Goal: Check status: Check status

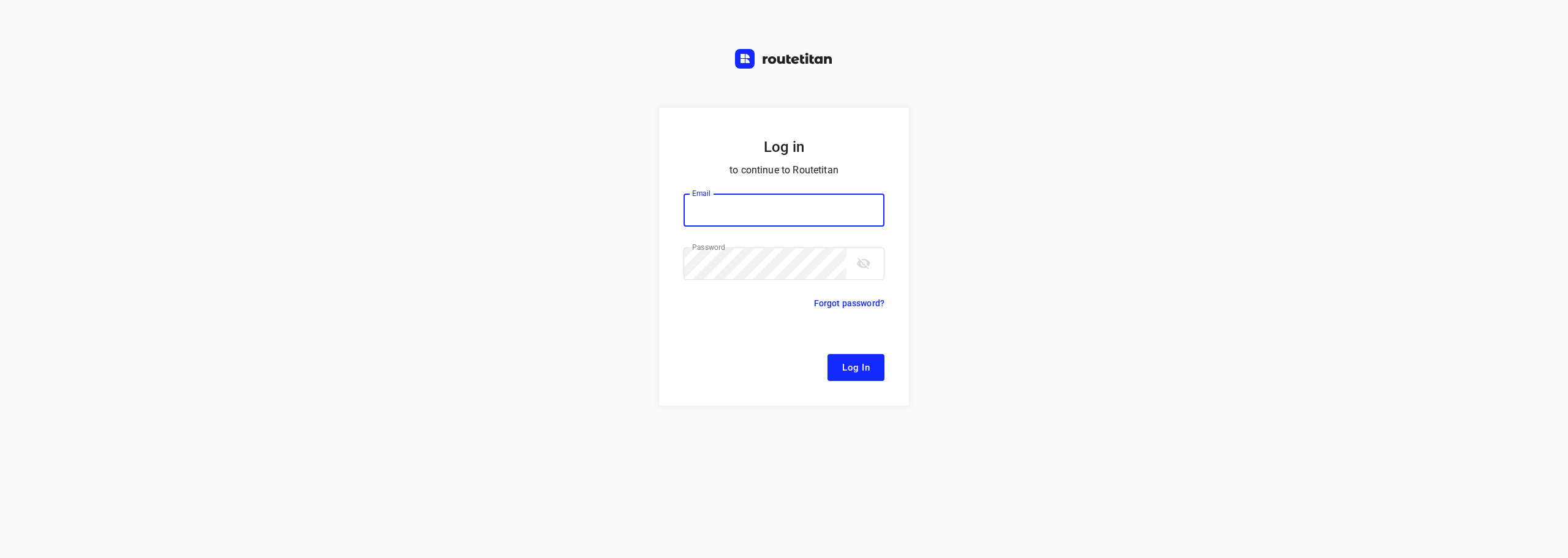
type input "[EMAIL_ADDRESS][DOMAIN_NAME]"
click at [849, 371] on span "Log In" at bounding box center [856, 367] width 27 height 16
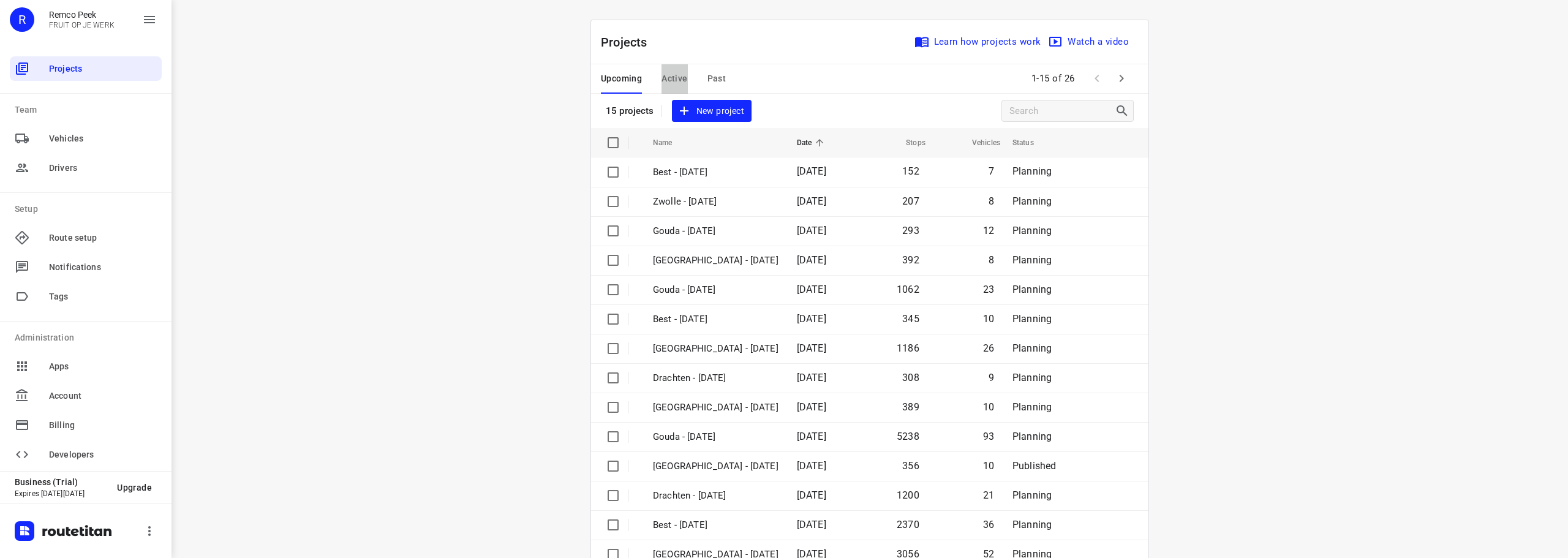
click at [673, 75] on span "Active" at bounding box center [674, 79] width 26 height 16
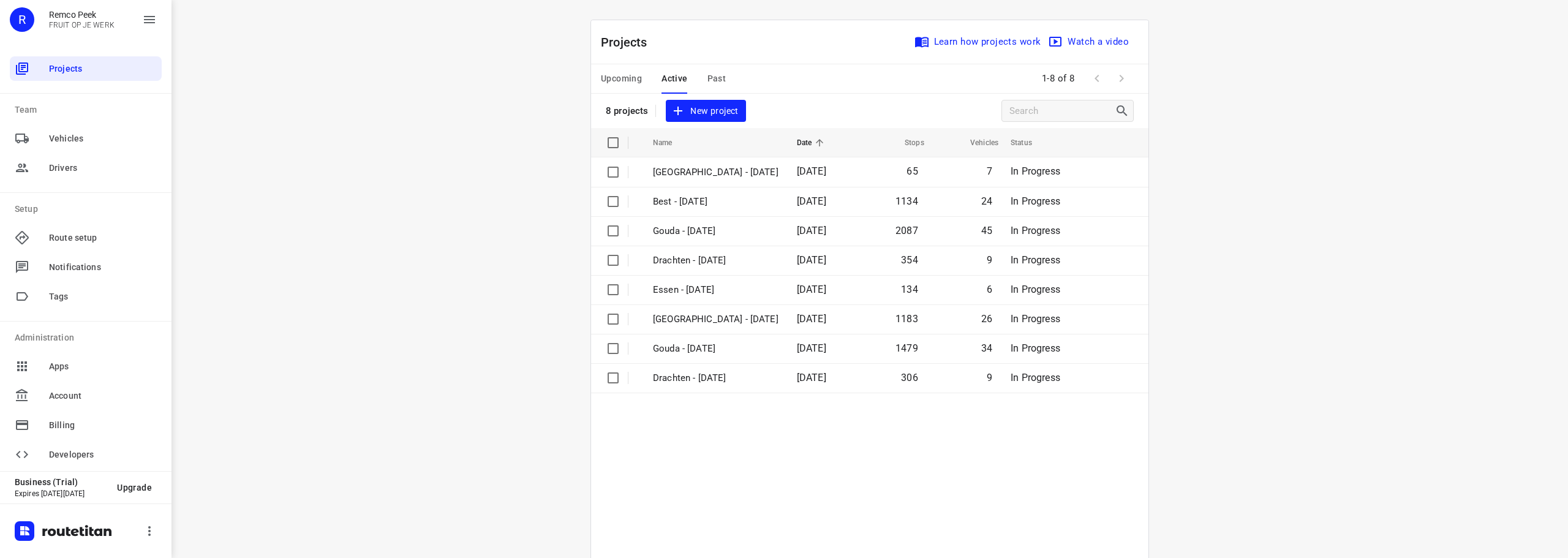
click at [718, 79] on span "Past" at bounding box center [717, 79] width 19 height 16
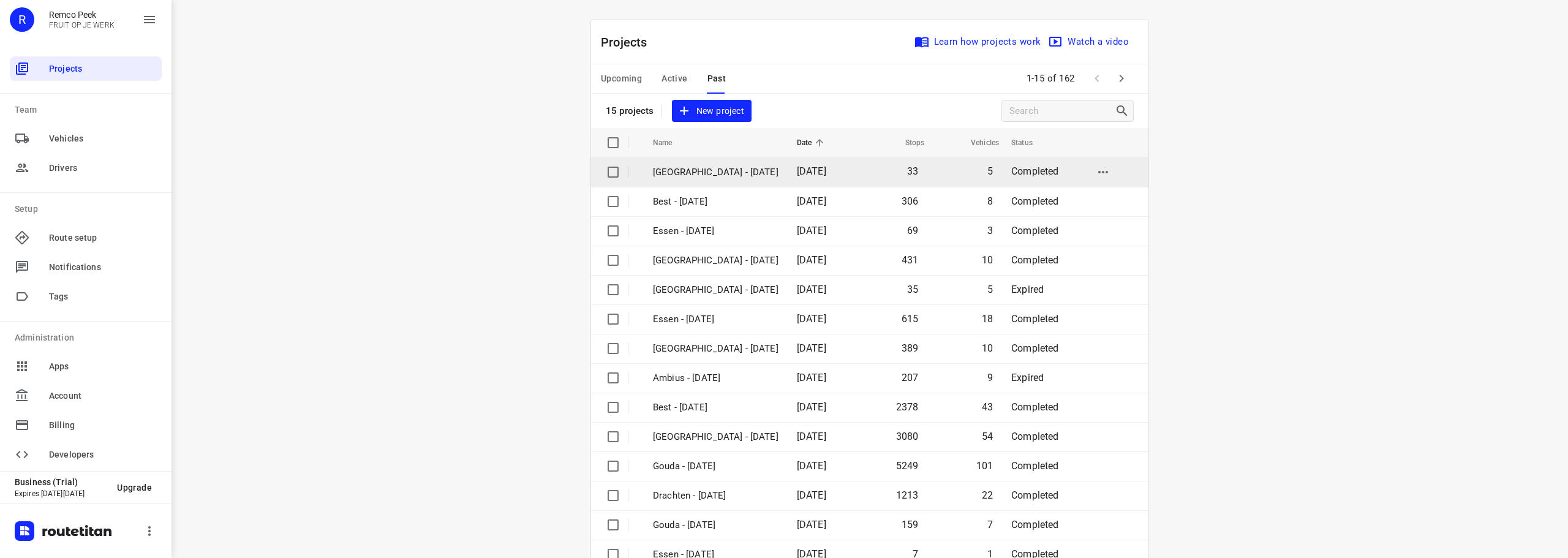
click at [687, 174] on p "[GEOGRAPHIC_DATA] - [DATE]" at bounding box center [715, 172] width 125 height 14
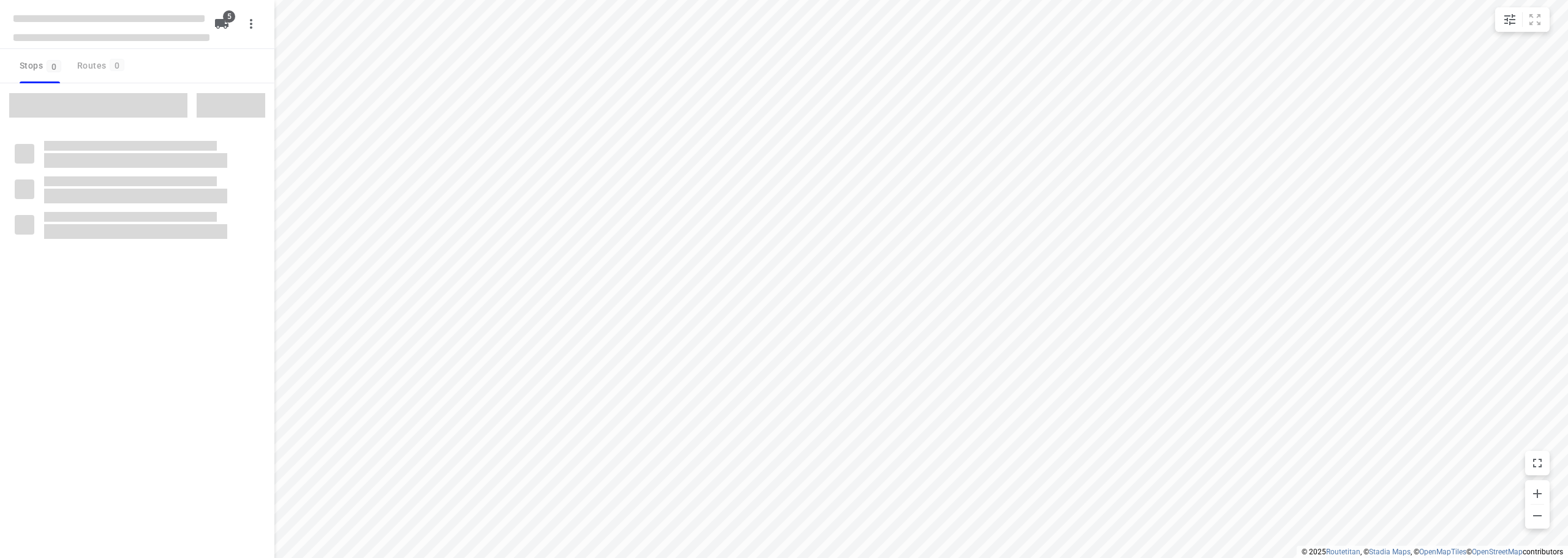
checkbox input "true"
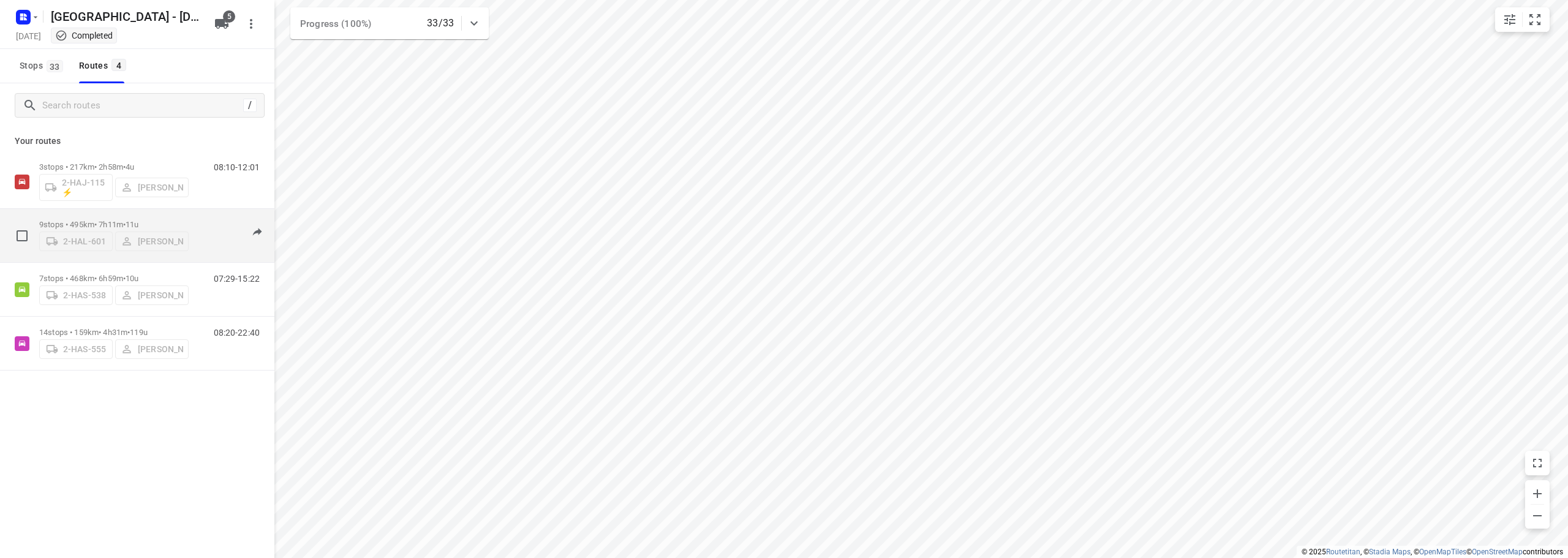
click at [113, 220] on p "9 stops • 495km • 7h11m • 11u" at bounding box center [114, 224] width 150 height 9
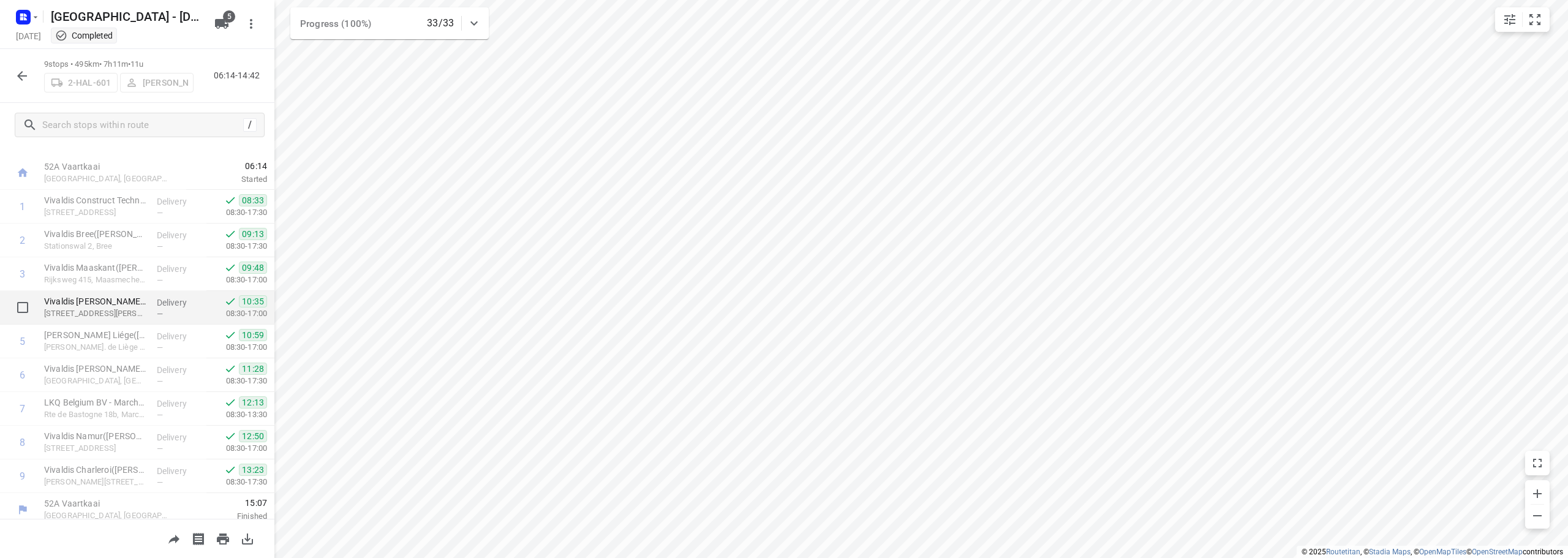
scroll to position [27, 0]
click at [27, 67] on button "button" at bounding box center [22, 76] width 24 height 24
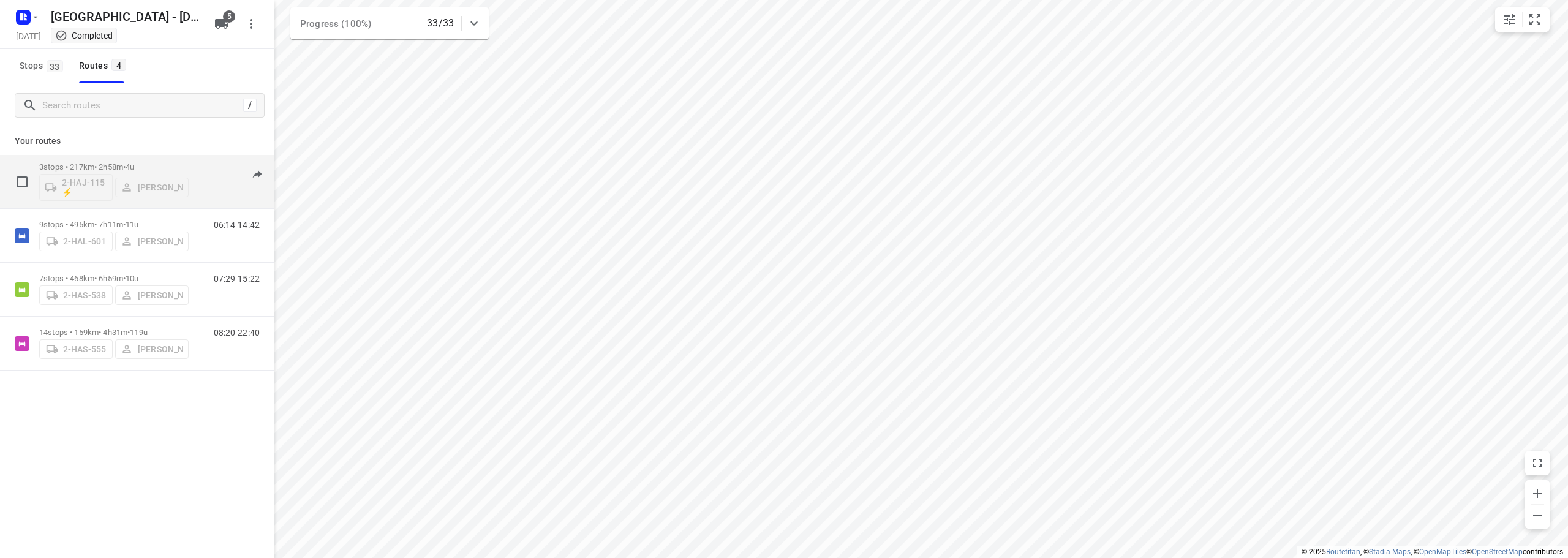
click at [127, 157] on div "3 stops • 217km • 2h58m • 4u 2-HAJ-115 ⚡ [PERSON_NAME]" at bounding box center [114, 182] width 150 height 51
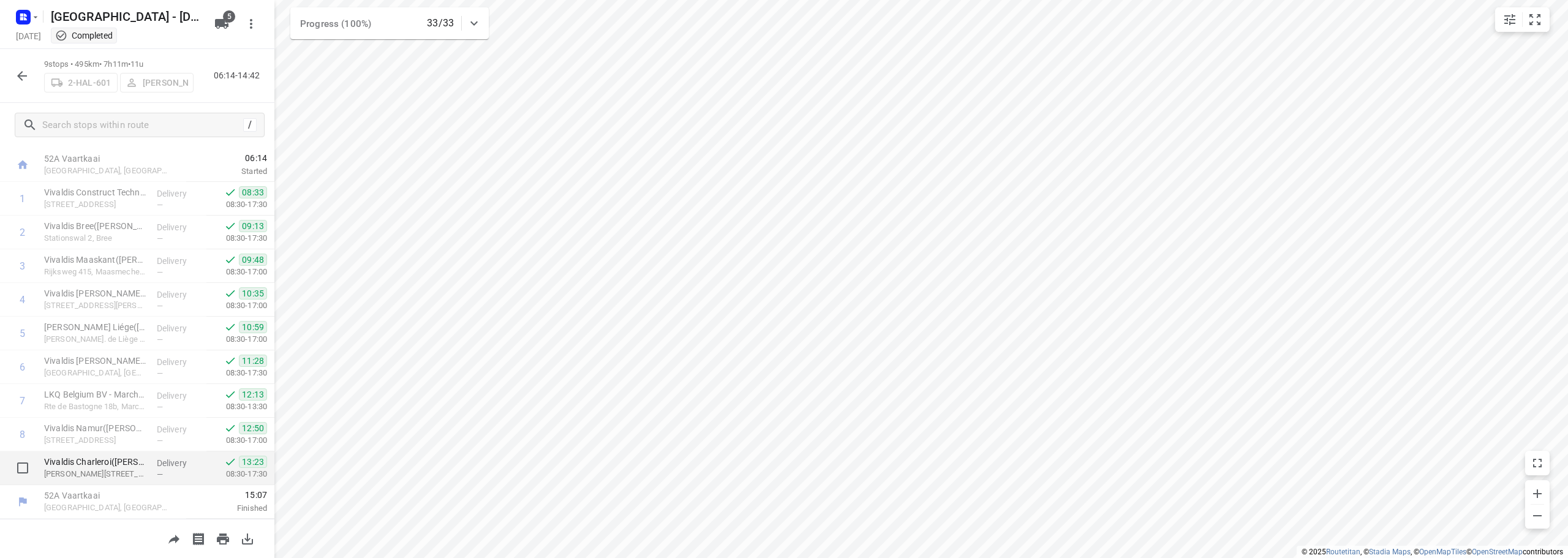
scroll to position [0, 0]
click at [22, 74] on icon "button" at bounding box center [22, 76] width 15 height 15
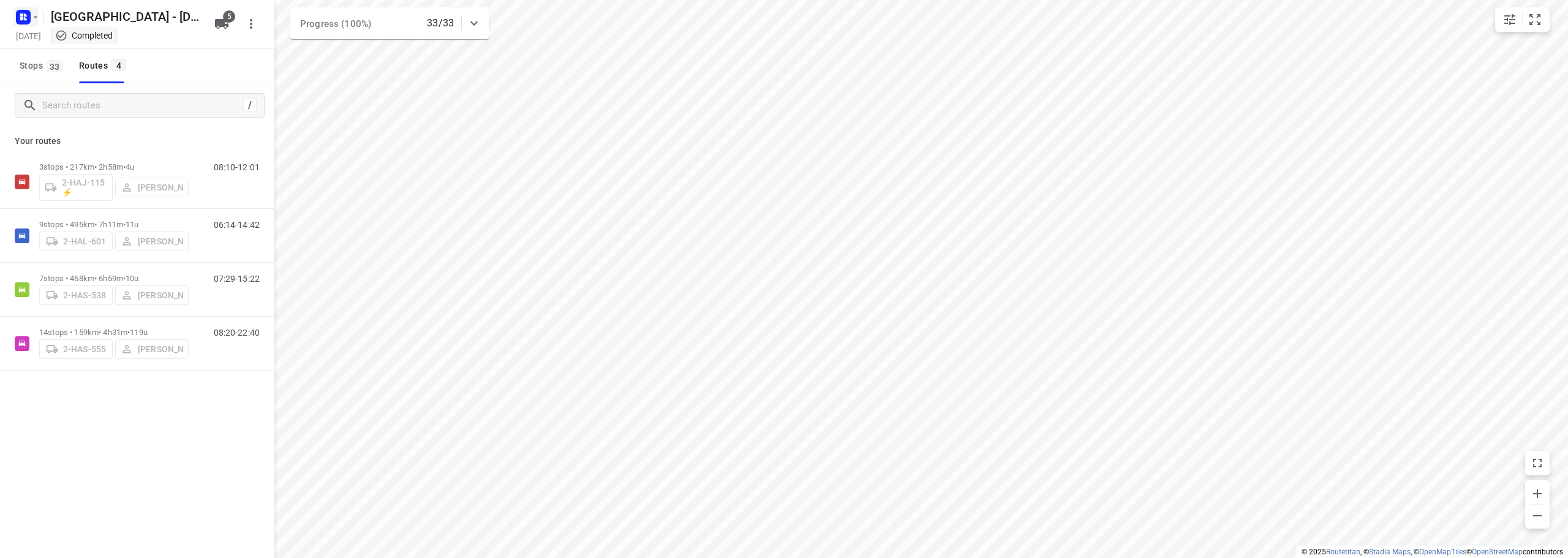
click at [26, 13] on rect "button" at bounding box center [23, 17] width 15 height 15
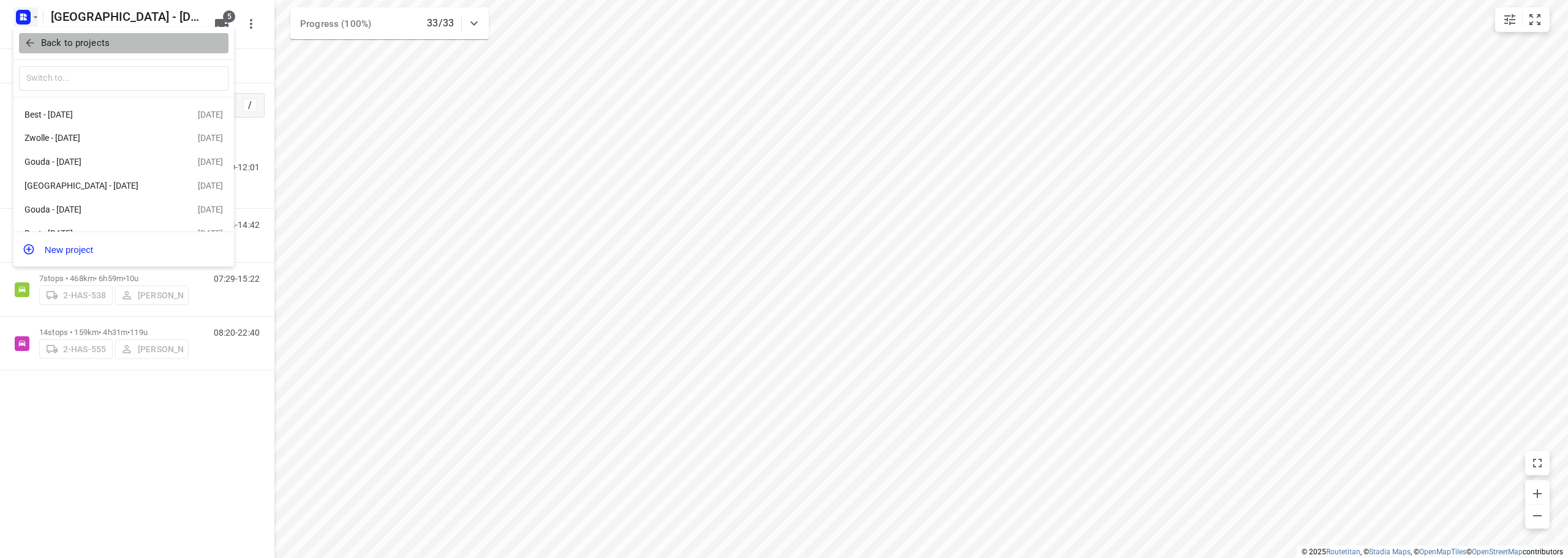
click at [27, 37] on icon "button" at bounding box center [30, 43] width 13 height 13
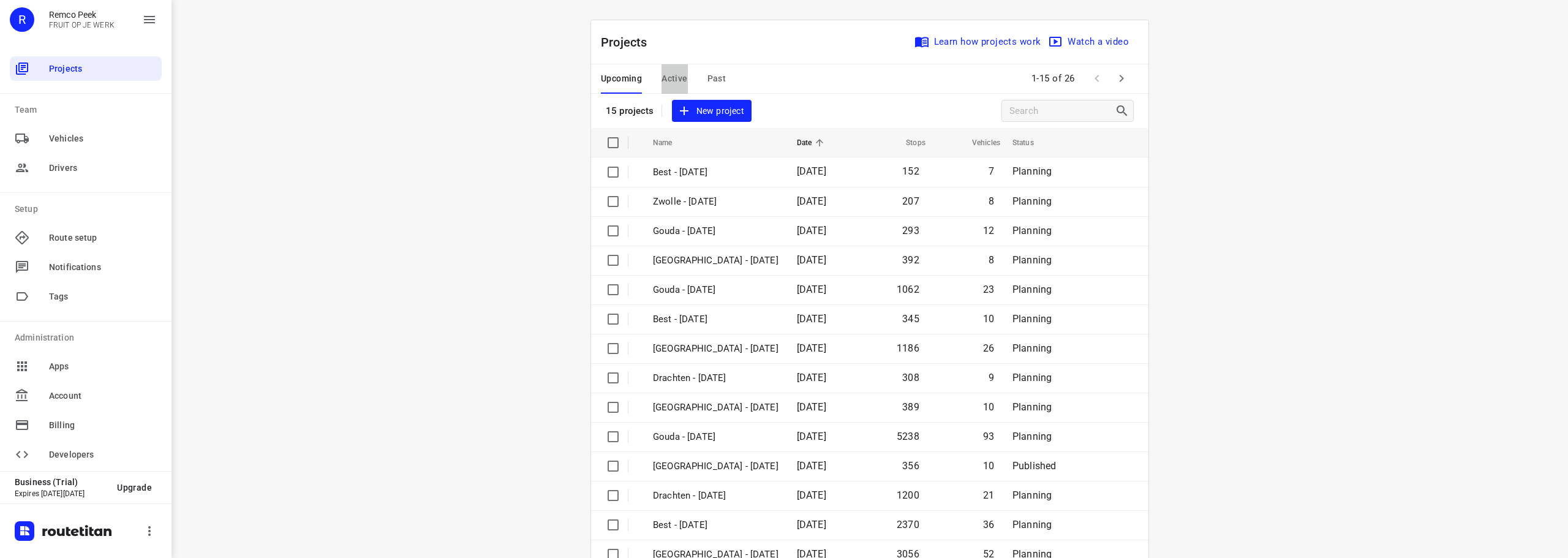
click at [674, 70] on button "Active" at bounding box center [674, 79] width 26 height 30
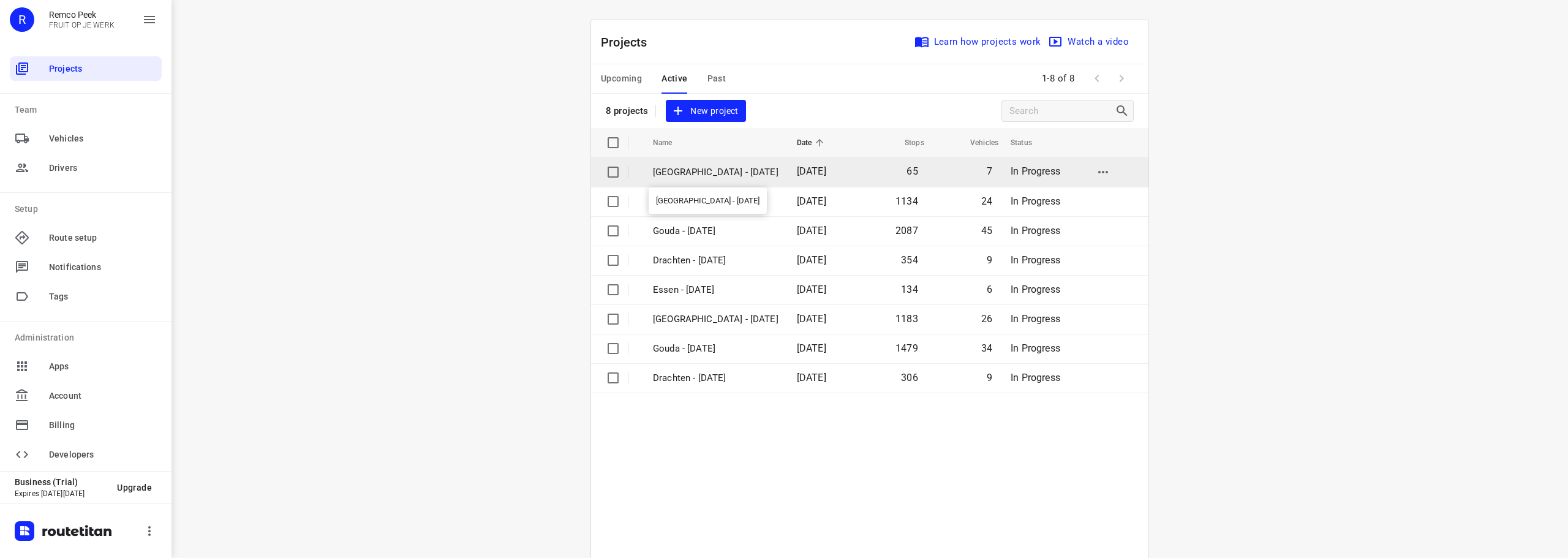
click at [694, 172] on p "[GEOGRAPHIC_DATA] - [DATE]" at bounding box center [715, 172] width 125 height 14
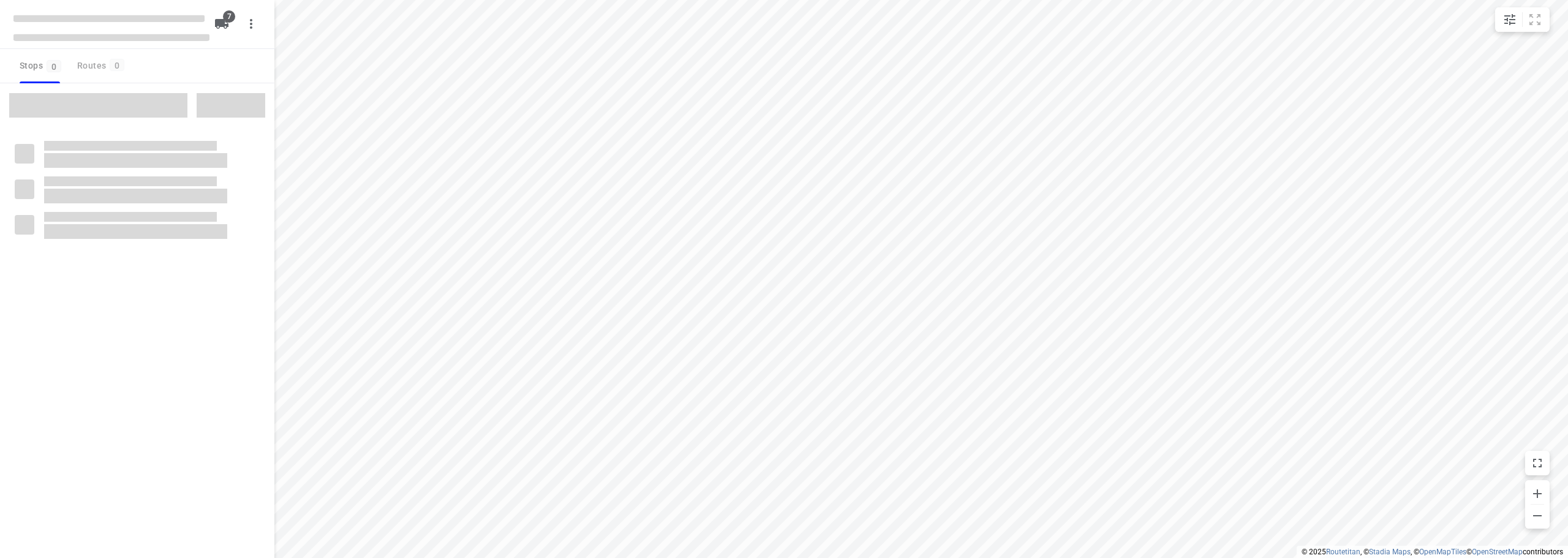
checkbox input "true"
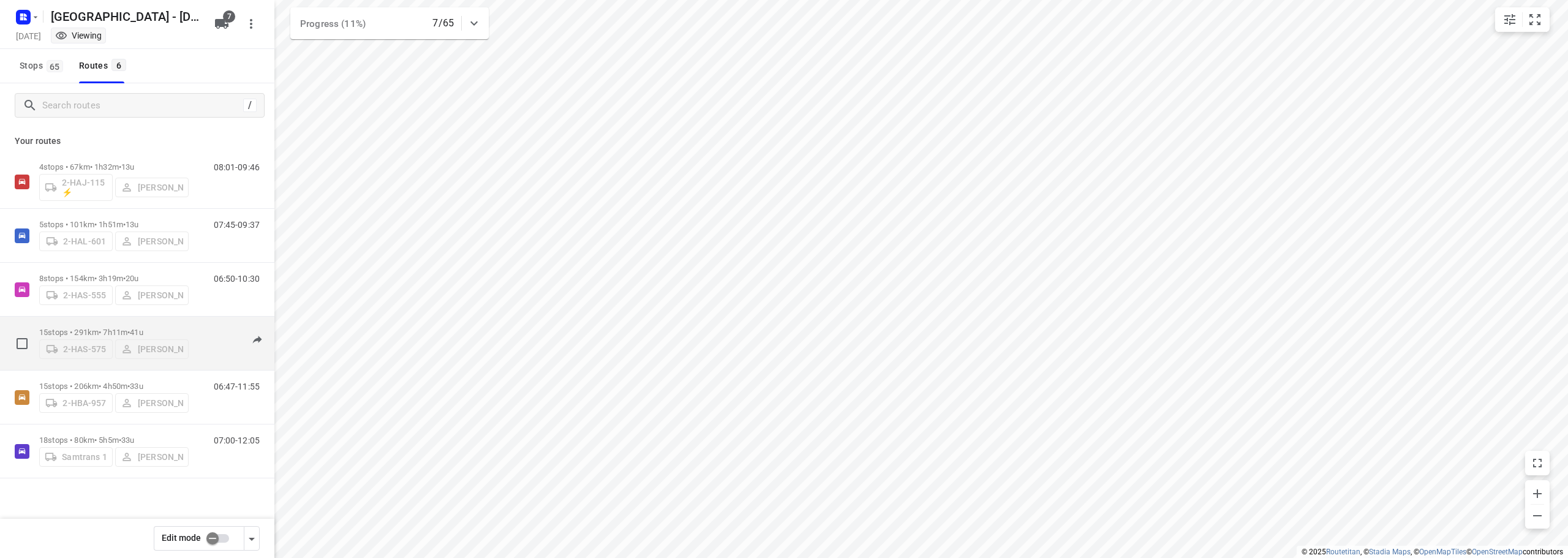
click at [111, 328] on p "15 stops • 291km • 7h11m • 41u" at bounding box center [114, 332] width 150 height 9
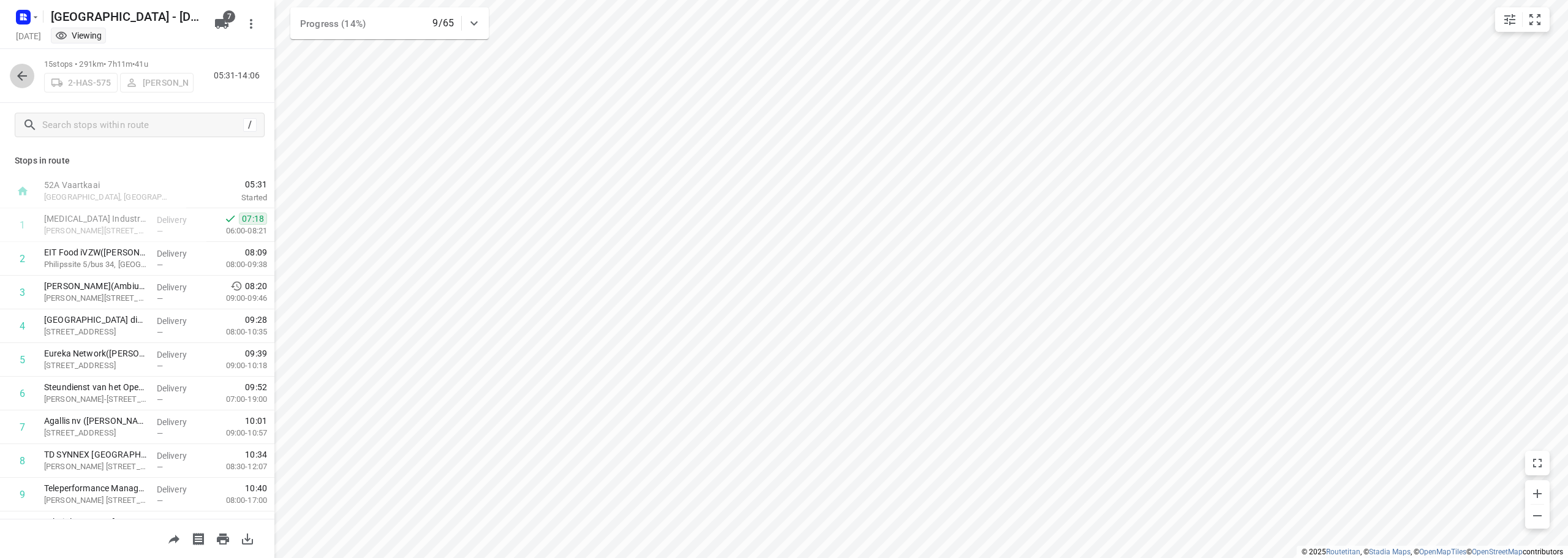
click at [23, 72] on icon "button" at bounding box center [22, 76] width 15 height 15
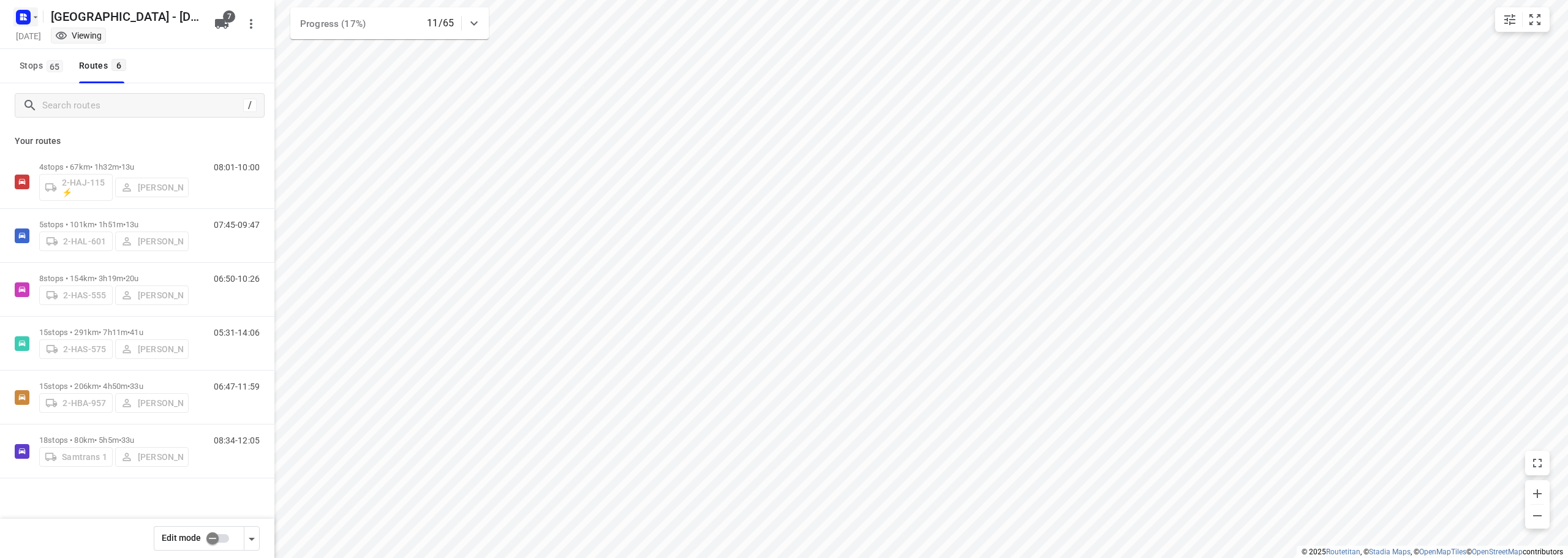
click at [13, 13] on div at bounding box center [26, 17] width 30 height 24
click at [26, 19] on icon "button" at bounding box center [25, 19] width 3 height 3
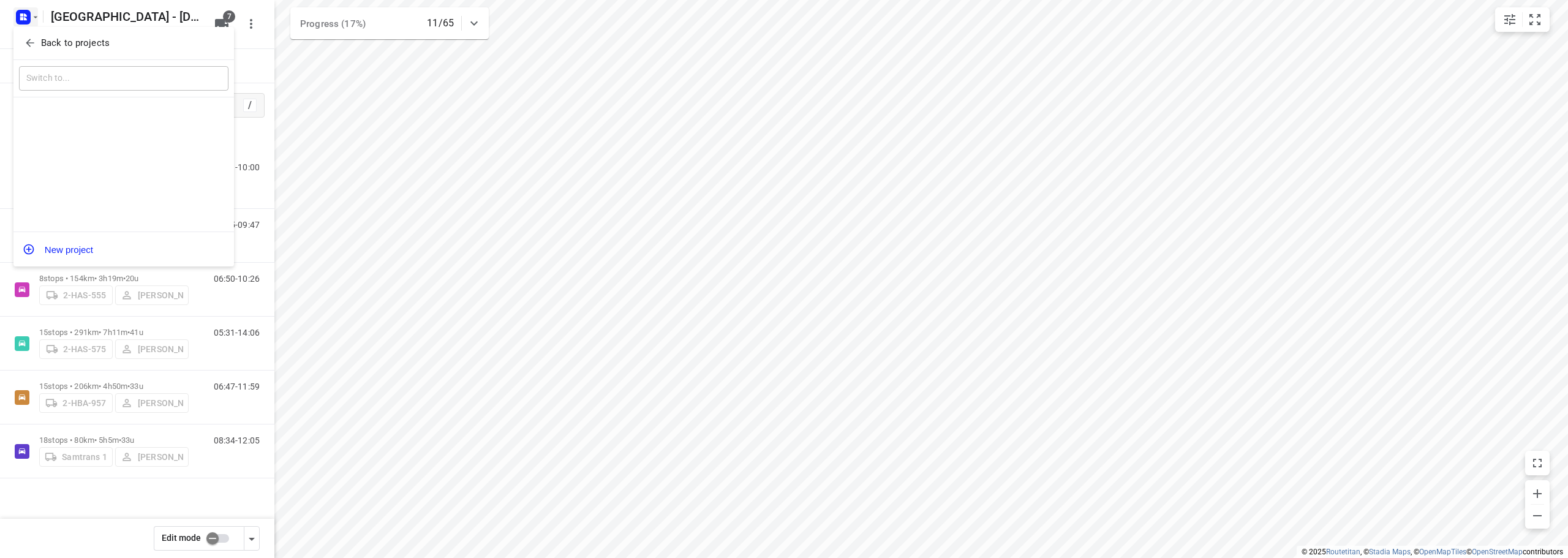
click at [26, 42] on icon "button" at bounding box center [30, 43] width 13 height 13
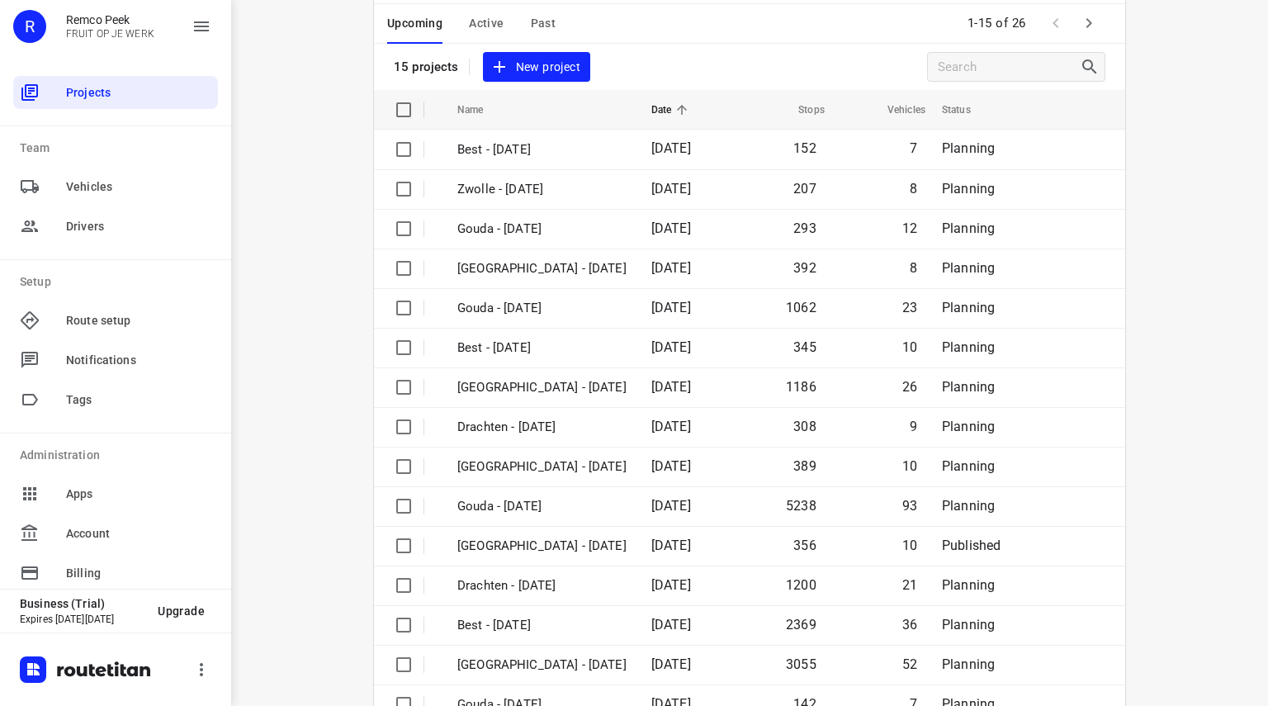
scroll to position [81, 0]
click at [287, 88] on div "i © 2025 Routetitan , © Stadia Maps , © OpenMapTiles © OpenStreetMap contributo…" at bounding box center [749, 353] width 1037 height 706
